Goal: Use online tool/utility: Utilize a website feature to perform a specific function

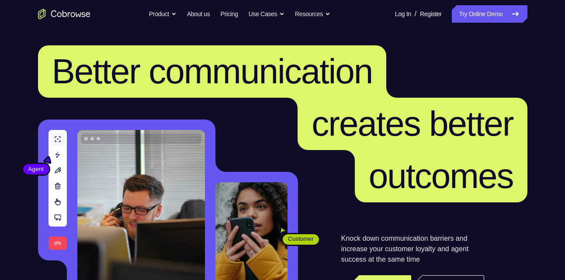
click at [503, 5] on link "Try Online Demo" at bounding box center [488, 13] width 75 height 17
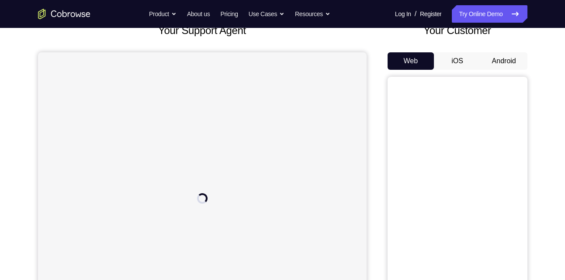
click at [501, 58] on button "Android" at bounding box center [503, 60] width 47 height 17
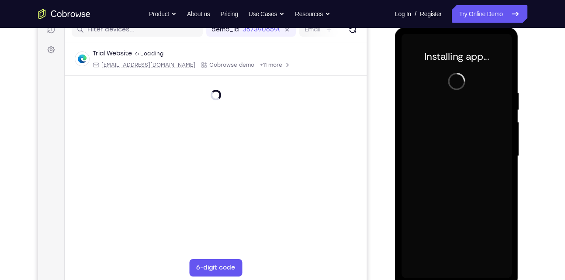
scroll to position [117, 0]
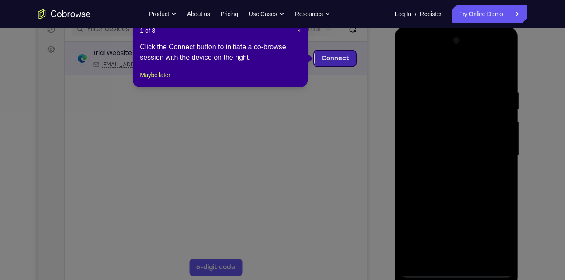
click at [329, 61] on link "Connect" at bounding box center [334, 59] width 41 height 16
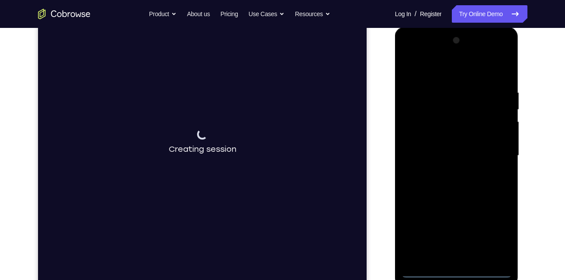
click at [454, 273] on div at bounding box center [456, 156] width 110 height 245
click at [491, 227] on div at bounding box center [456, 156] width 110 height 245
click at [449, 79] on div at bounding box center [456, 156] width 110 height 245
click at [490, 152] on div at bounding box center [456, 156] width 110 height 245
click at [445, 172] on div at bounding box center [456, 156] width 110 height 245
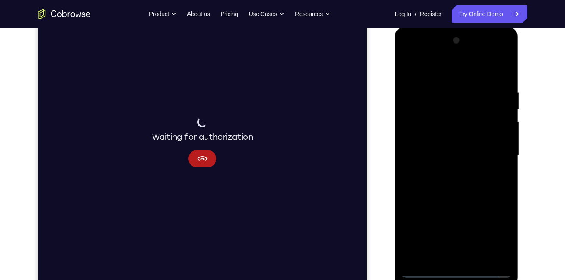
click at [441, 148] on div at bounding box center [456, 156] width 110 height 245
click at [420, 122] on div at bounding box center [456, 156] width 110 height 245
click at [427, 135] on div at bounding box center [456, 156] width 110 height 245
click at [439, 158] on div at bounding box center [456, 156] width 110 height 245
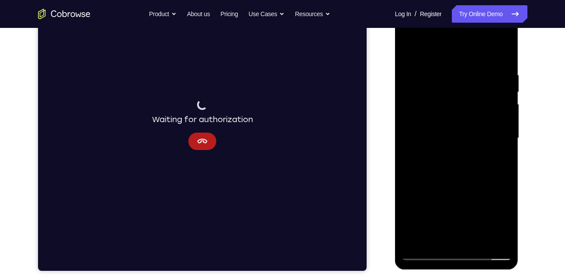
scroll to position [135, 0]
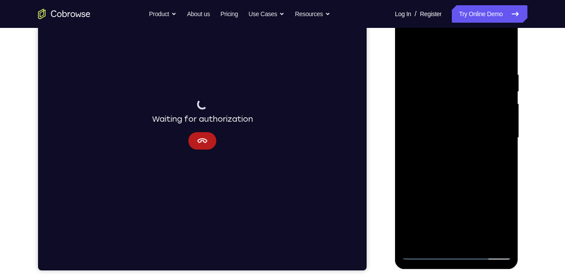
click at [504, 62] on div at bounding box center [456, 138] width 110 height 245
click at [504, 134] on div at bounding box center [456, 138] width 110 height 245
click at [446, 74] on div at bounding box center [456, 138] width 110 height 245
click at [494, 51] on div at bounding box center [456, 138] width 110 height 245
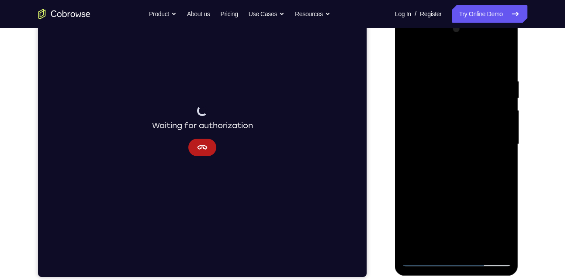
scroll to position [128, 0]
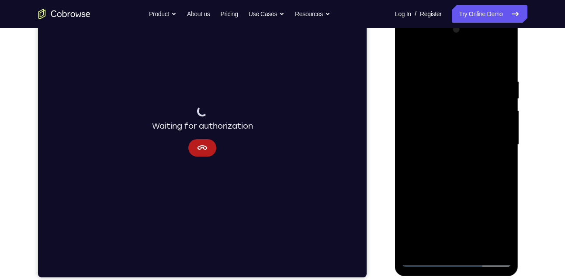
click at [502, 63] on div at bounding box center [456, 145] width 110 height 245
click at [476, 82] on div at bounding box center [456, 145] width 110 height 245
click at [487, 142] on div at bounding box center [456, 145] width 110 height 245
click at [502, 60] on div at bounding box center [456, 145] width 110 height 245
click at [469, 79] on div at bounding box center [456, 145] width 110 height 245
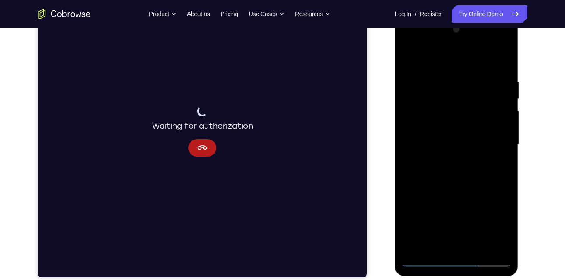
click at [504, 59] on div at bounding box center [456, 145] width 110 height 245
click at [496, 77] on div at bounding box center [456, 145] width 110 height 245
click at [500, 62] on div at bounding box center [456, 145] width 110 height 245
drag, startPoint x: 490, startPoint y: 78, endPoint x: 414, endPoint y: 83, distance: 75.7
click at [414, 83] on div at bounding box center [456, 145] width 110 height 245
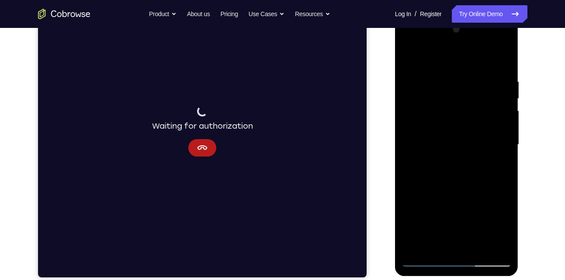
drag, startPoint x: 487, startPoint y: 76, endPoint x: 425, endPoint y: 78, distance: 62.0
click at [425, 78] on div at bounding box center [456, 145] width 110 height 245
drag, startPoint x: 501, startPoint y: 76, endPoint x: 448, endPoint y: 75, distance: 52.4
click at [448, 75] on div at bounding box center [456, 145] width 110 height 245
drag, startPoint x: 486, startPoint y: 80, endPoint x: 395, endPoint y: 83, distance: 91.3
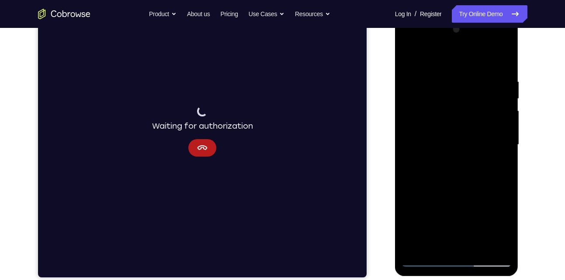
click at [395, 83] on div at bounding box center [457, 146] width 124 height 260
drag, startPoint x: 498, startPoint y: 75, endPoint x: 384, endPoint y: 62, distance: 114.3
click at [395, 62] on html "Online web based iOS Simulators and Android Emulators. Run iPhone, iPad, Mobile…" at bounding box center [457, 147] width 124 height 262
drag, startPoint x: 490, startPoint y: 75, endPoint x: 431, endPoint y: 83, distance: 60.0
click at [431, 83] on div at bounding box center [456, 145] width 110 height 245
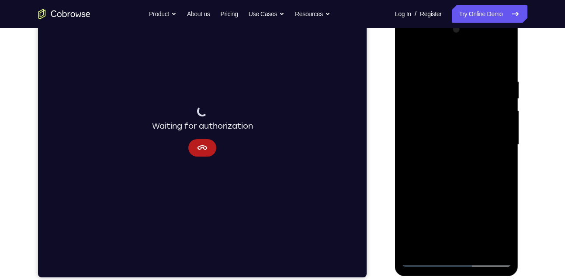
click at [476, 248] on div at bounding box center [456, 145] width 110 height 245
click at [446, 198] on div at bounding box center [456, 145] width 110 height 245
click at [494, 126] on div at bounding box center [456, 145] width 110 height 245
click at [410, 57] on div at bounding box center [456, 145] width 110 height 245
click at [412, 59] on div at bounding box center [456, 145] width 110 height 245
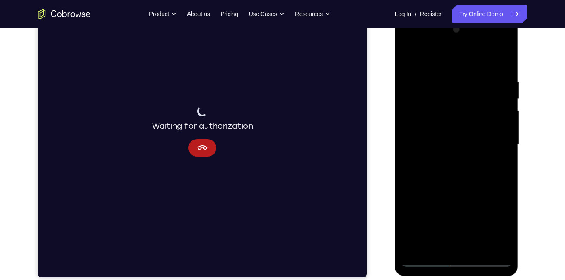
click at [408, 196] on div at bounding box center [456, 145] width 110 height 245
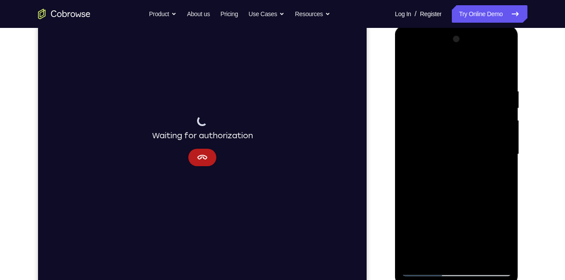
scroll to position [118, 0]
click at [409, 214] on div at bounding box center [456, 155] width 110 height 245
click at [504, 160] on div at bounding box center [456, 155] width 110 height 245
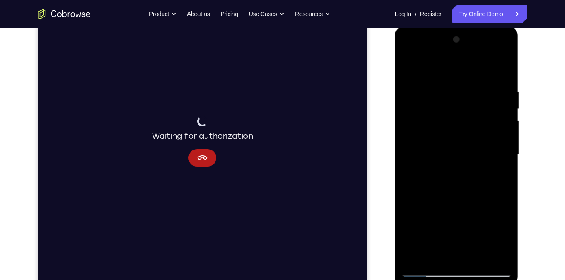
click at [504, 160] on div at bounding box center [456, 155] width 110 height 245
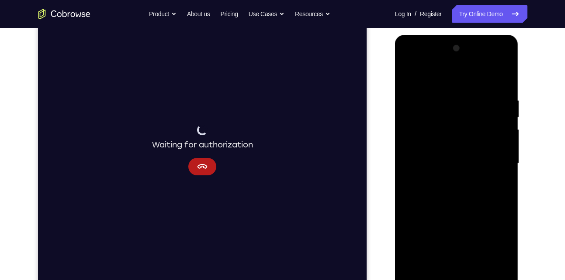
scroll to position [109, 0]
click at [501, 169] on div at bounding box center [456, 164] width 110 height 245
click at [505, 169] on div at bounding box center [456, 164] width 110 height 245
click at [504, 169] on div at bounding box center [456, 164] width 110 height 245
click at [451, 265] on div at bounding box center [456, 164] width 110 height 245
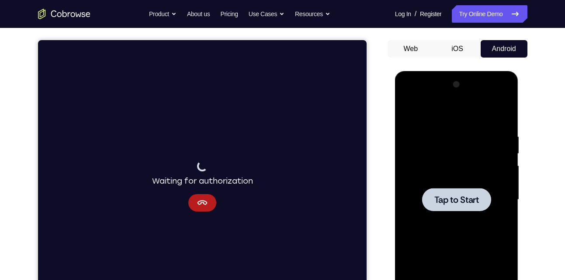
scroll to position [72, 0]
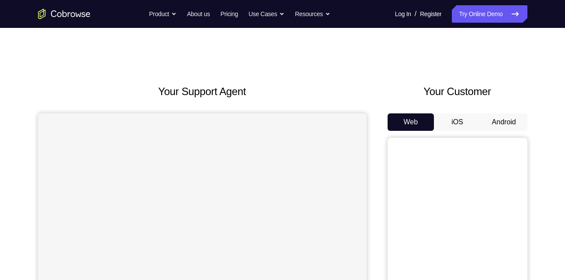
click at [504, 118] on button "Android" at bounding box center [503, 122] width 47 height 17
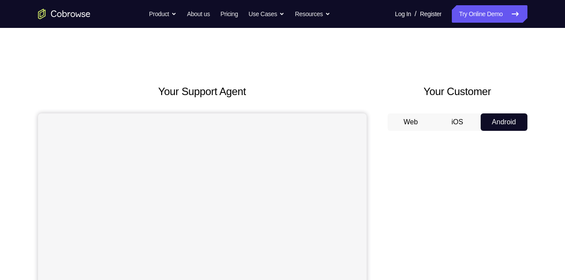
drag, startPoint x: 0, startPoint y: 0, endPoint x: 504, endPoint y: 118, distance: 518.0
click at [504, 118] on button "Android" at bounding box center [503, 122] width 47 height 17
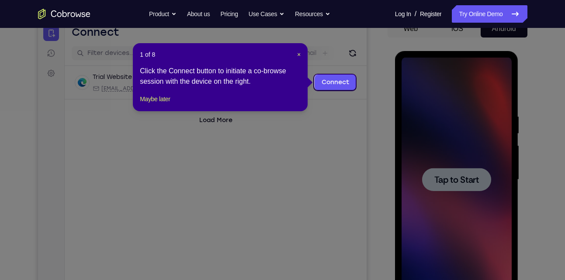
scroll to position [94, 0]
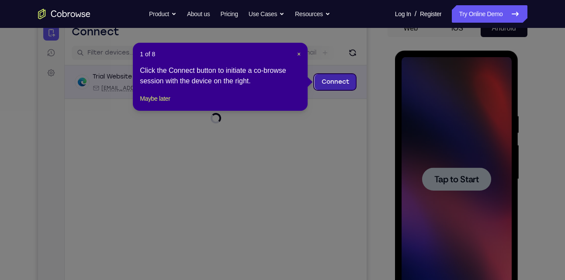
click at [334, 86] on link "Connect" at bounding box center [334, 82] width 41 height 16
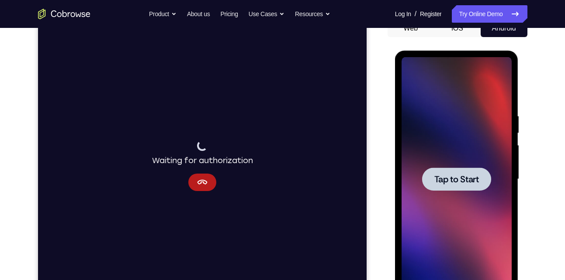
click at [467, 176] on span "Tap to Start" at bounding box center [456, 179] width 45 height 9
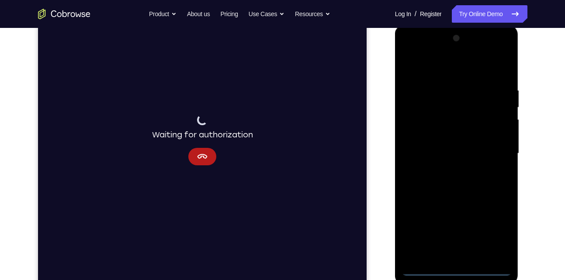
scroll to position [119, 0]
click at [463, 270] on div at bounding box center [456, 154] width 110 height 245
click at [493, 232] on div at bounding box center [456, 154] width 110 height 245
click at [434, 74] on div at bounding box center [456, 154] width 110 height 245
click at [496, 148] on div at bounding box center [456, 154] width 110 height 245
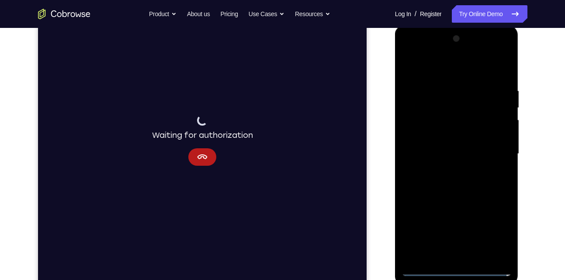
click at [443, 172] on div at bounding box center [456, 154] width 110 height 245
click at [454, 145] on div at bounding box center [456, 154] width 110 height 245
click at [454, 138] on div at bounding box center [456, 154] width 110 height 245
click at [467, 152] on div at bounding box center [456, 154] width 110 height 245
click at [481, 191] on div at bounding box center [456, 154] width 110 height 245
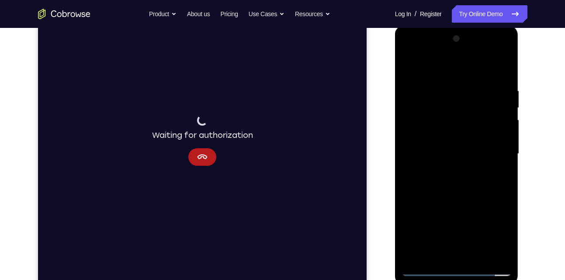
click at [497, 67] on div at bounding box center [456, 154] width 110 height 245
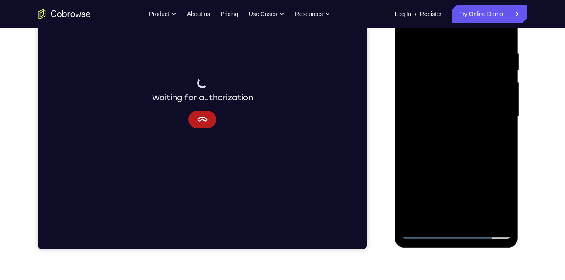
scroll to position [158, 0]
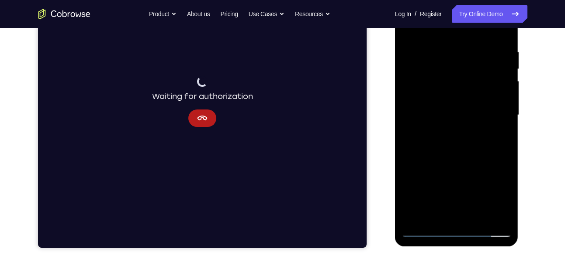
click at [441, 219] on div at bounding box center [456, 115] width 110 height 245
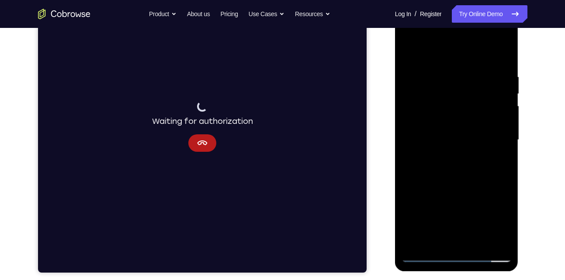
scroll to position [133, 0]
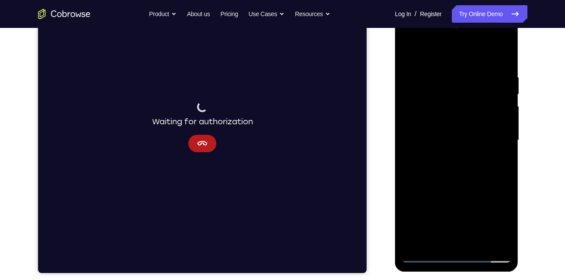
click at [458, 52] on div at bounding box center [456, 140] width 110 height 245
click at [452, 113] on div at bounding box center [456, 140] width 110 height 245
click at [427, 180] on div at bounding box center [456, 140] width 110 height 245
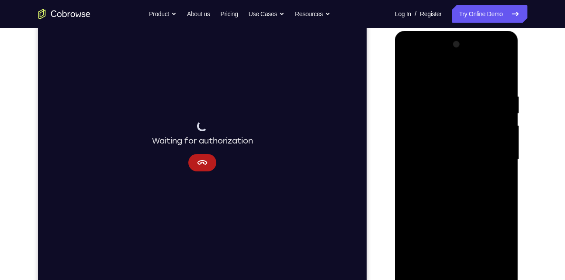
scroll to position [111, 0]
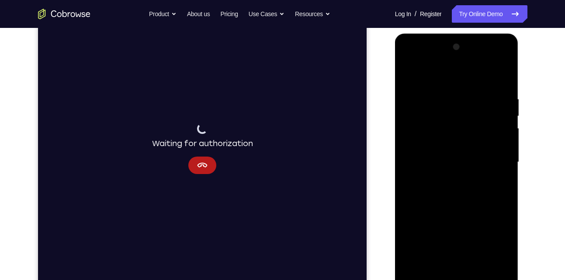
click at [411, 74] on div at bounding box center [456, 162] width 110 height 245
click at [419, 266] on div at bounding box center [456, 162] width 110 height 245
click at [503, 156] on div at bounding box center [456, 162] width 110 height 245
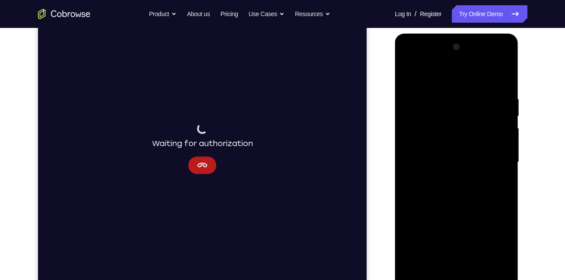
click at [503, 156] on div at bounding box center [456, 162] width 110 height 245
click at [503, 158] on div at bounding box center [456, 162] width 110 height 245
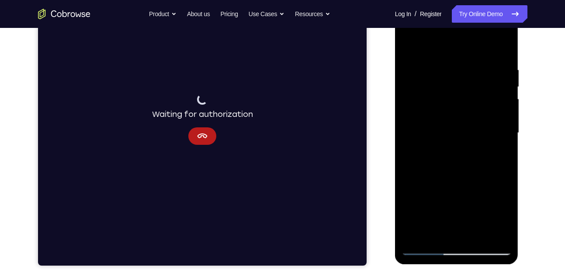
scroll to position [0, 0]
